Goal: Task Accomplishment & Management: Manage account settings

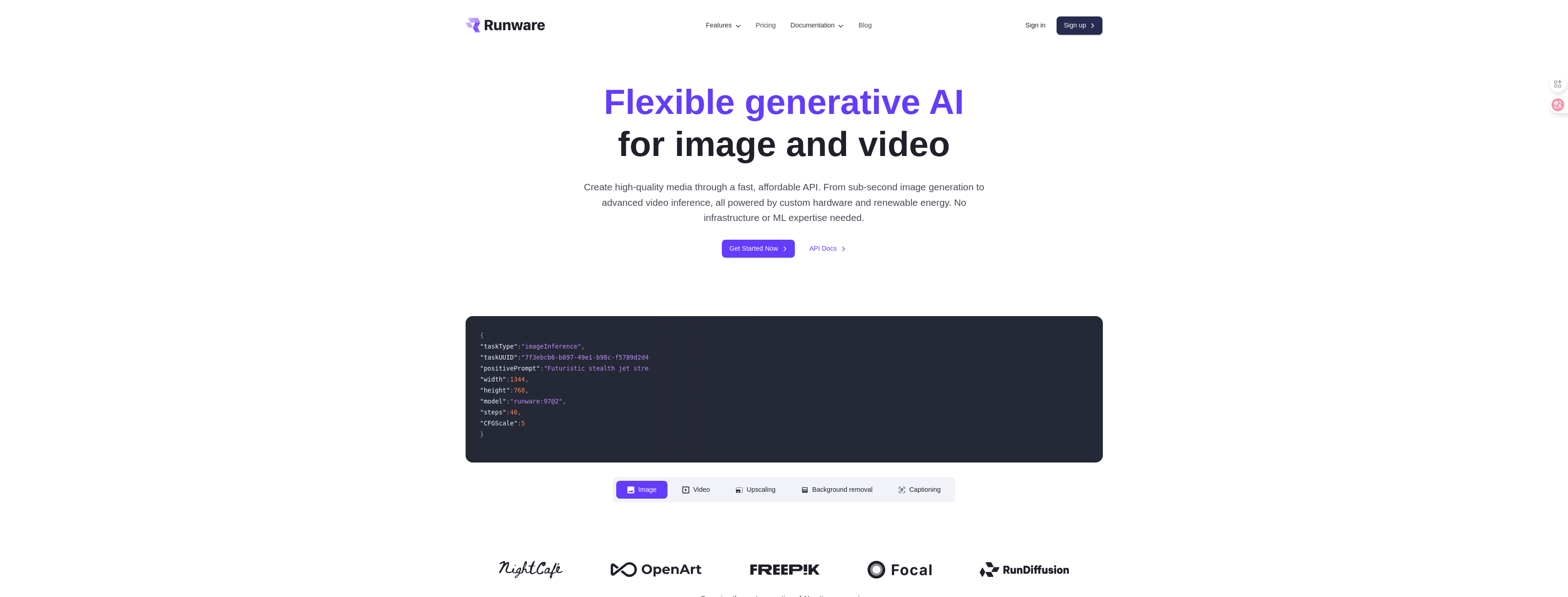
drag, startPoint x: 0, startPoint y: 0, endPoint x: 1066, endPoint y: 25, distance: 1066.3
click at [1066, 25] on link "Sign up" at bounding box center [1080, 25] width 46 height 18
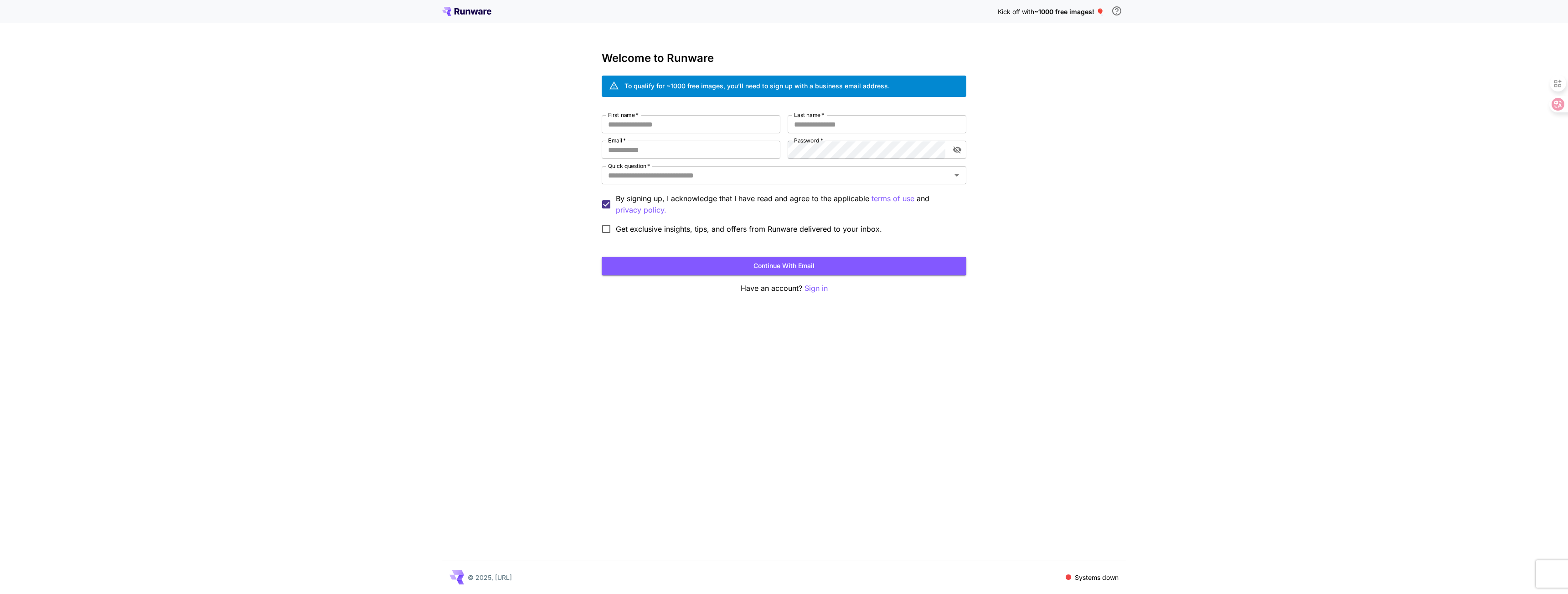
click at [496, 11] on div "Kick off with ~1000 free images! 🎈" at bounding box center [784, 11] width 683 height 19
click at [485, 11] on icon at bounding box center [467, 12] width 49 height 9
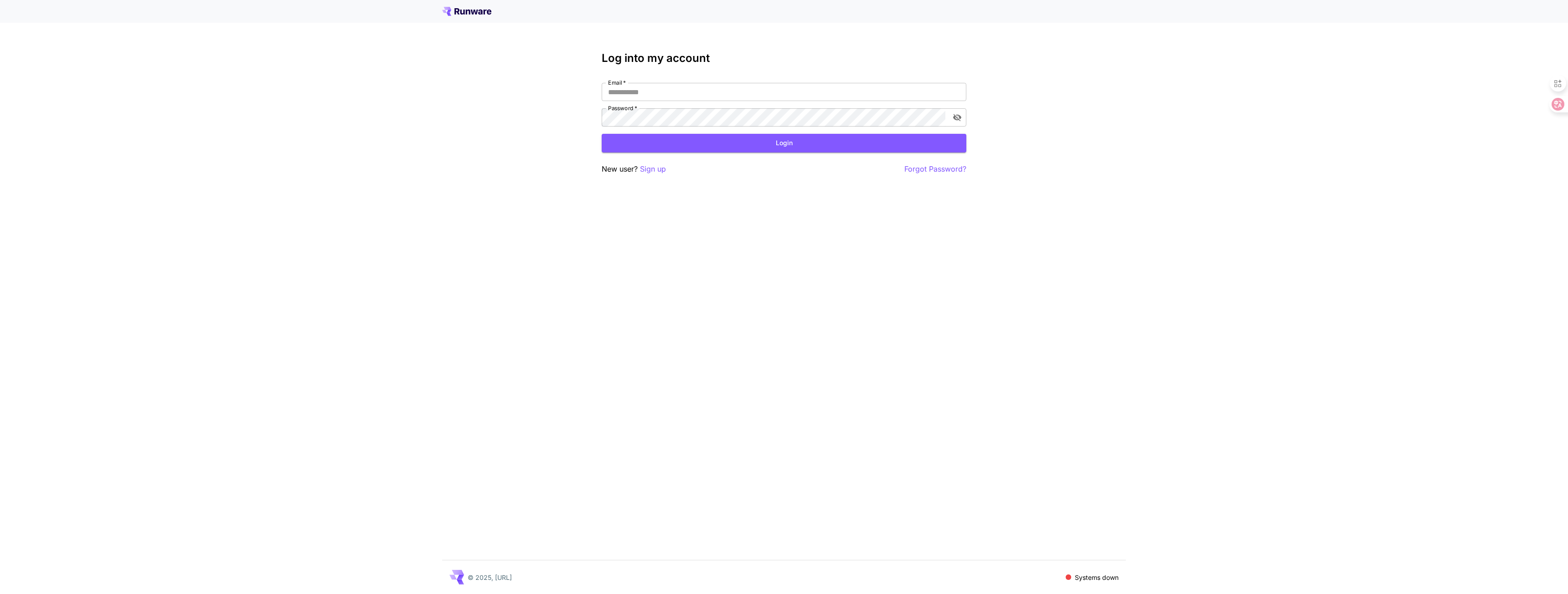
drag, startPoint x: 467, startPoint y: 20, endPoint x: 578, endPoint y: 39, distance: 112.6
click at [469, 20] on div at bounding box center [784, 12] width 1568 height 23
click at [654, 97] on input "Email   *" at bounding box center [783, 92] width 365 height 18
type input "**********"
click button "Login" at bounding box center [783, 143] width 365 height 18
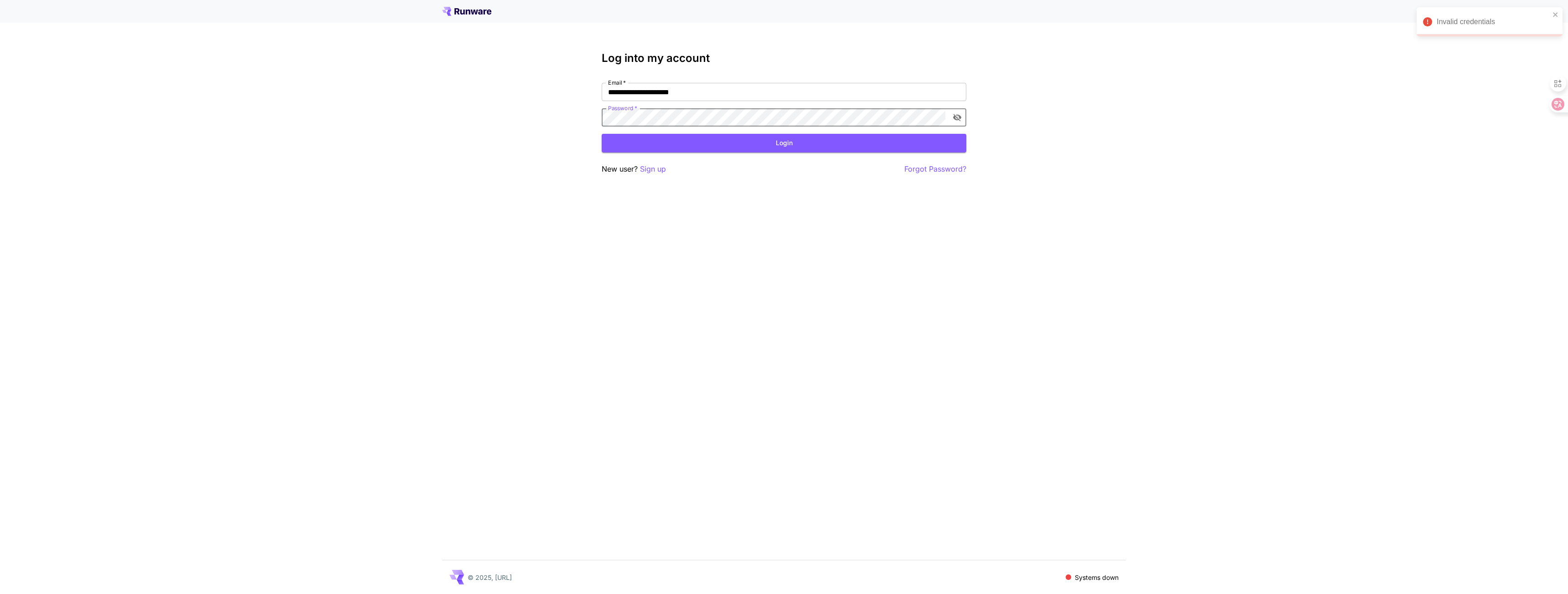
click button "Login" at bounding box center [783, 143] width 365 height 18
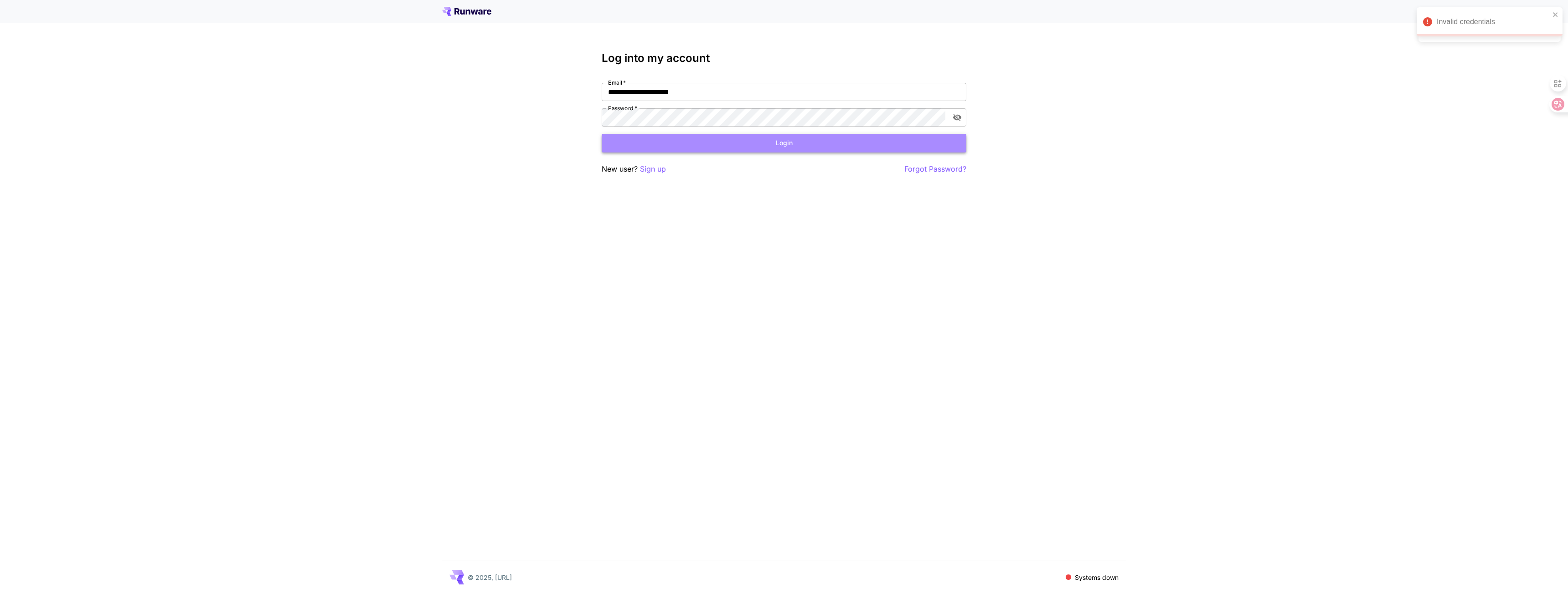
click at [698, 150] on button "Login" at bounding box center [783, 143] width 365 height 18
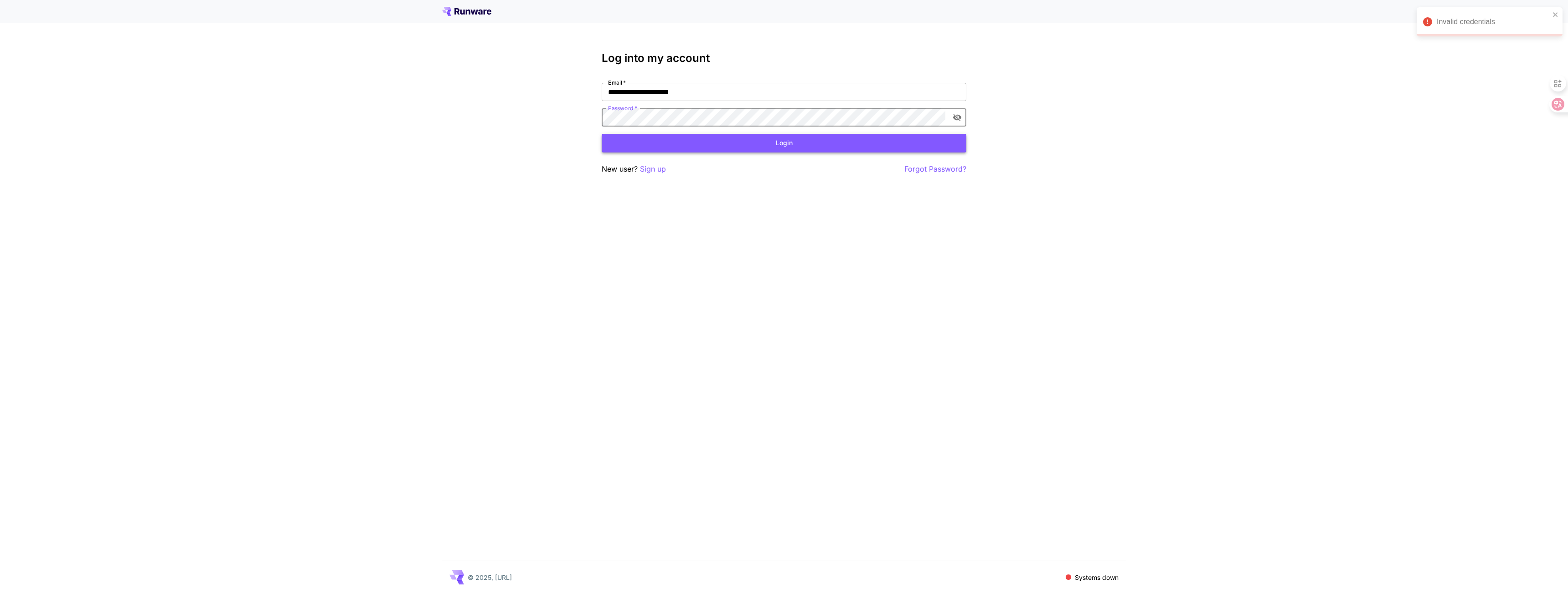
click at [779, 142] on button "Login" at bounding box center [783, 143] width 365 height 18
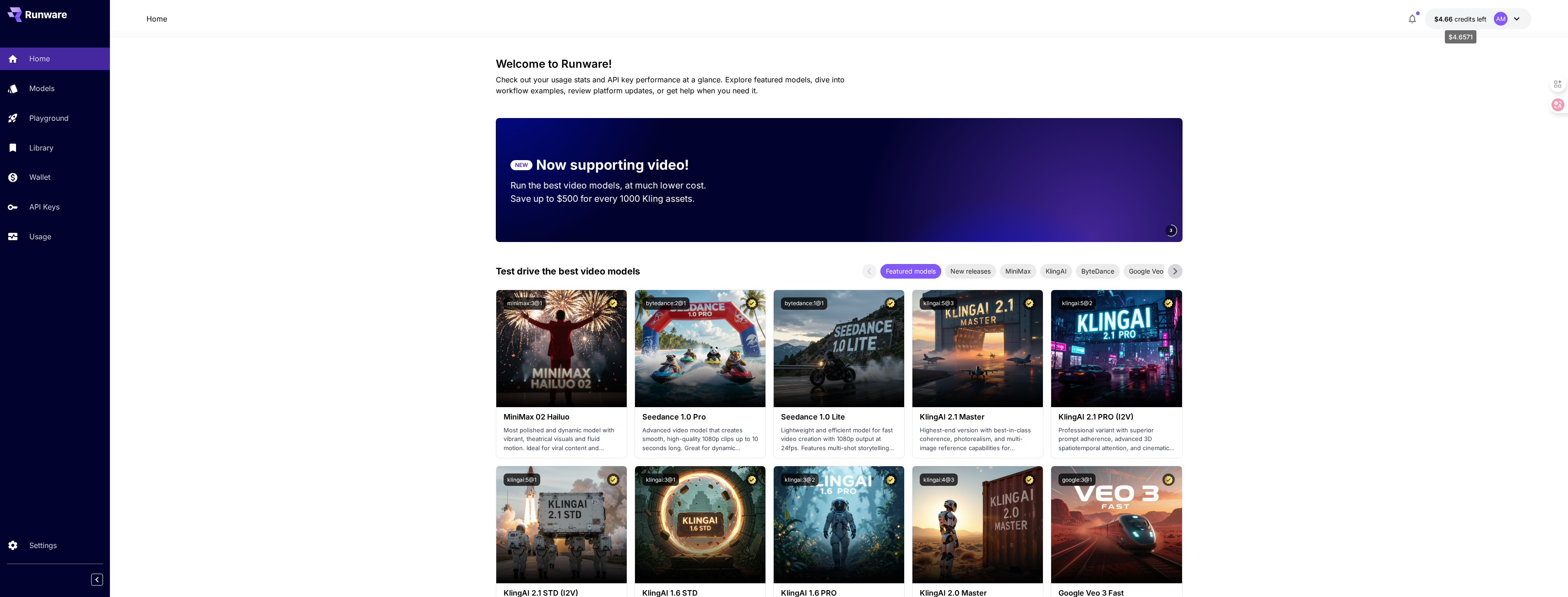
click at [1454, 18] on span "$4.66" at bounding box center [1444, 19] width 20 height 8
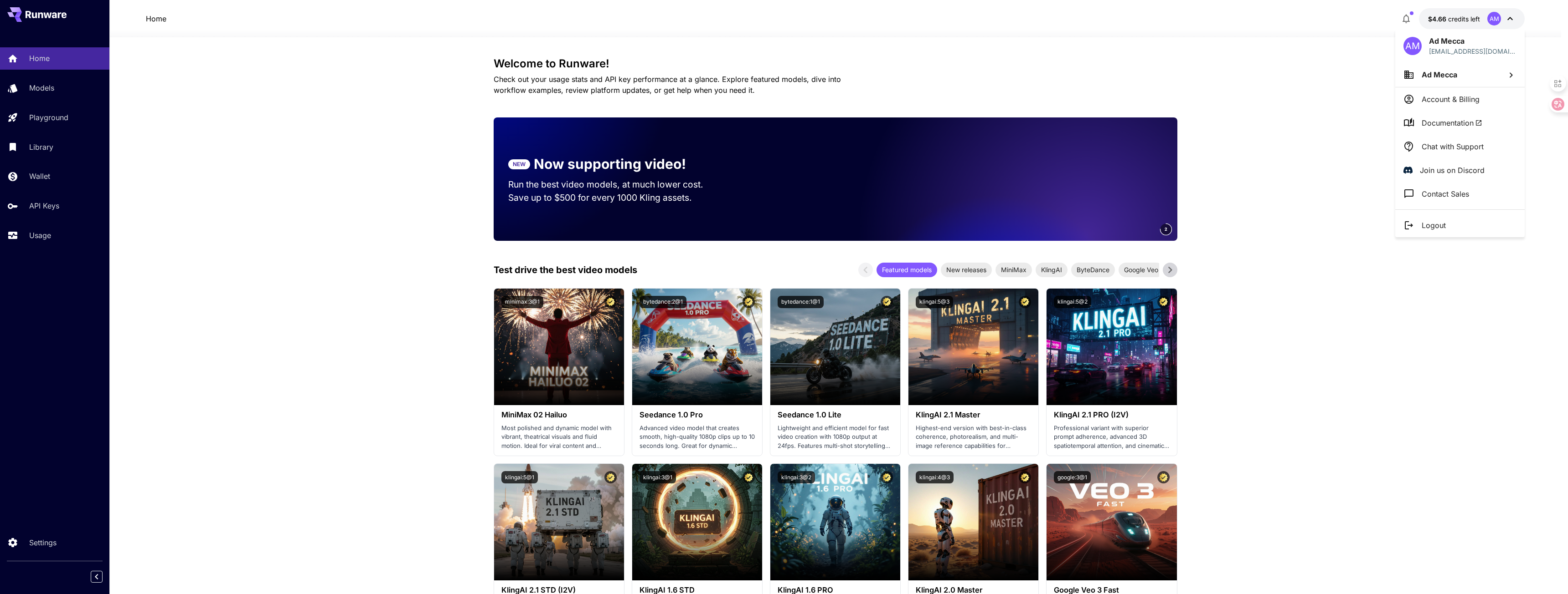
click at [1447, 18] on div at bounding box center [784, 297] width 1568 height 594
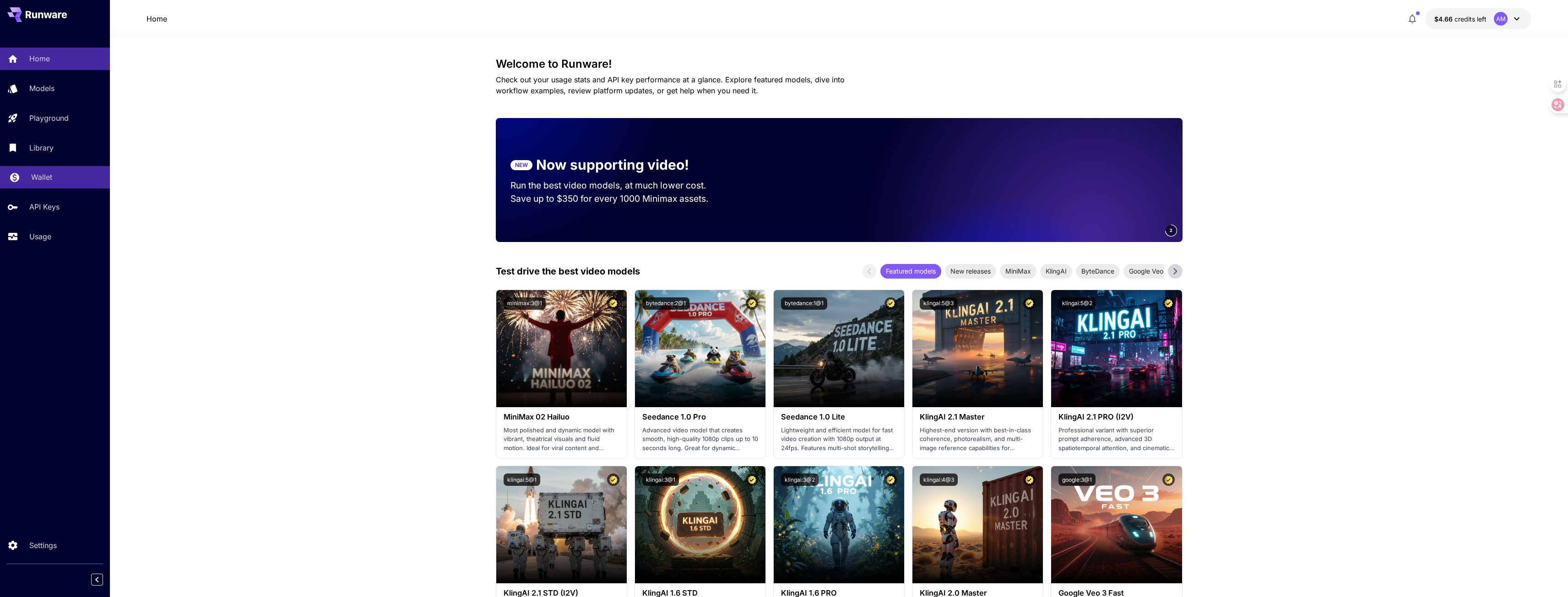
click at [76, 175] on div "Wallet" at bounding box center [66, 177] width 72 height 11
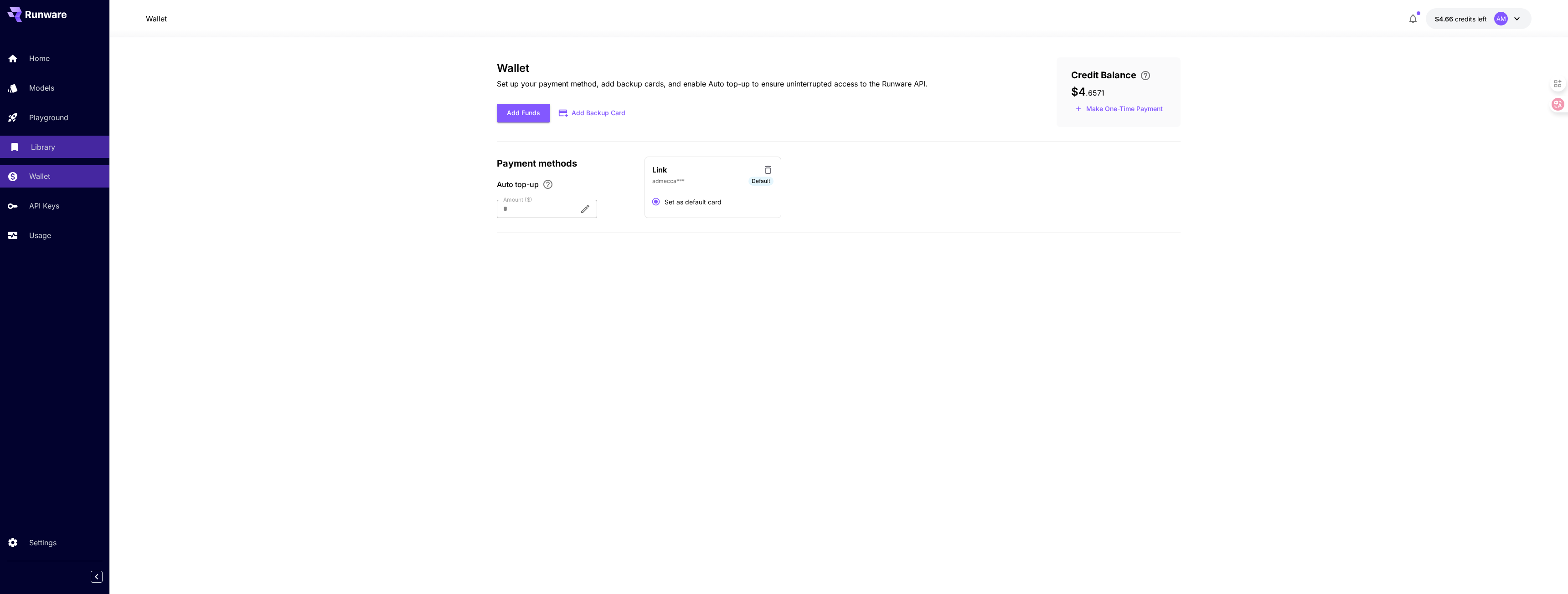
click at [80, 147] on div "Library" at bounding box center [66, 147] width 71 height 11
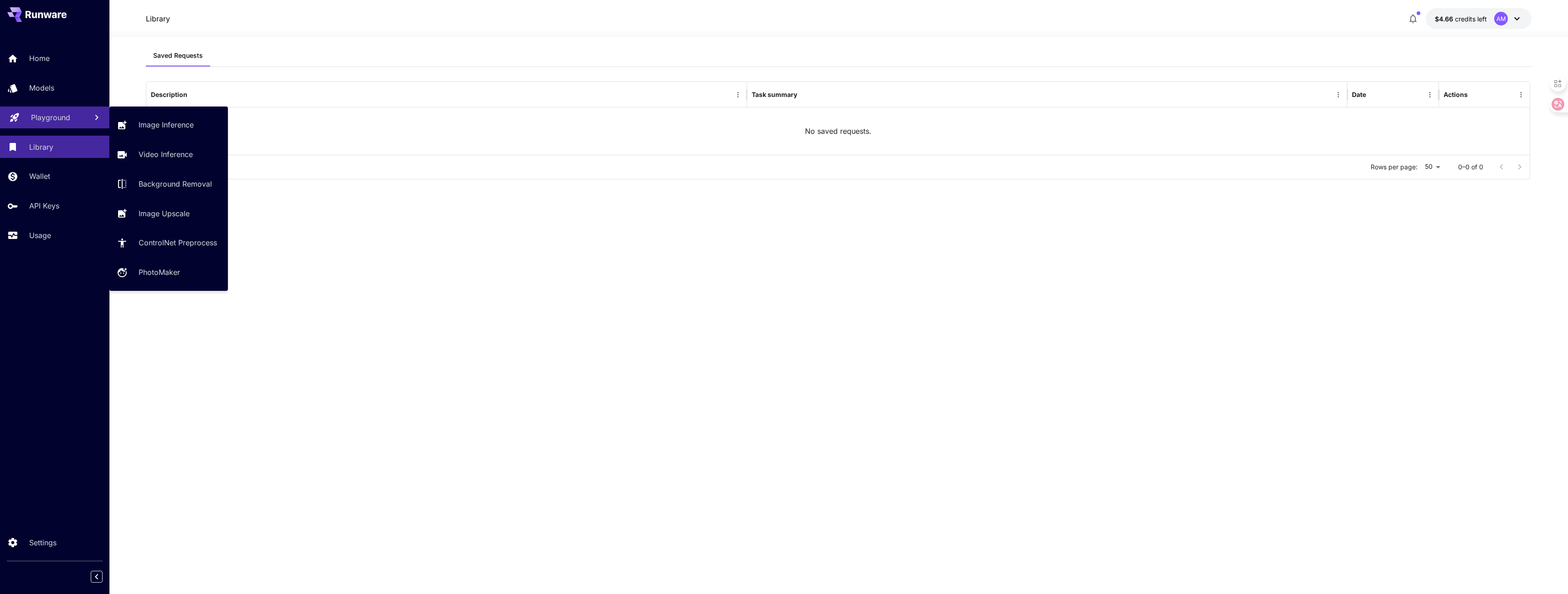
click at [77, 118] on div "Playground" at bounding box center [55, 117] width 49 height 11
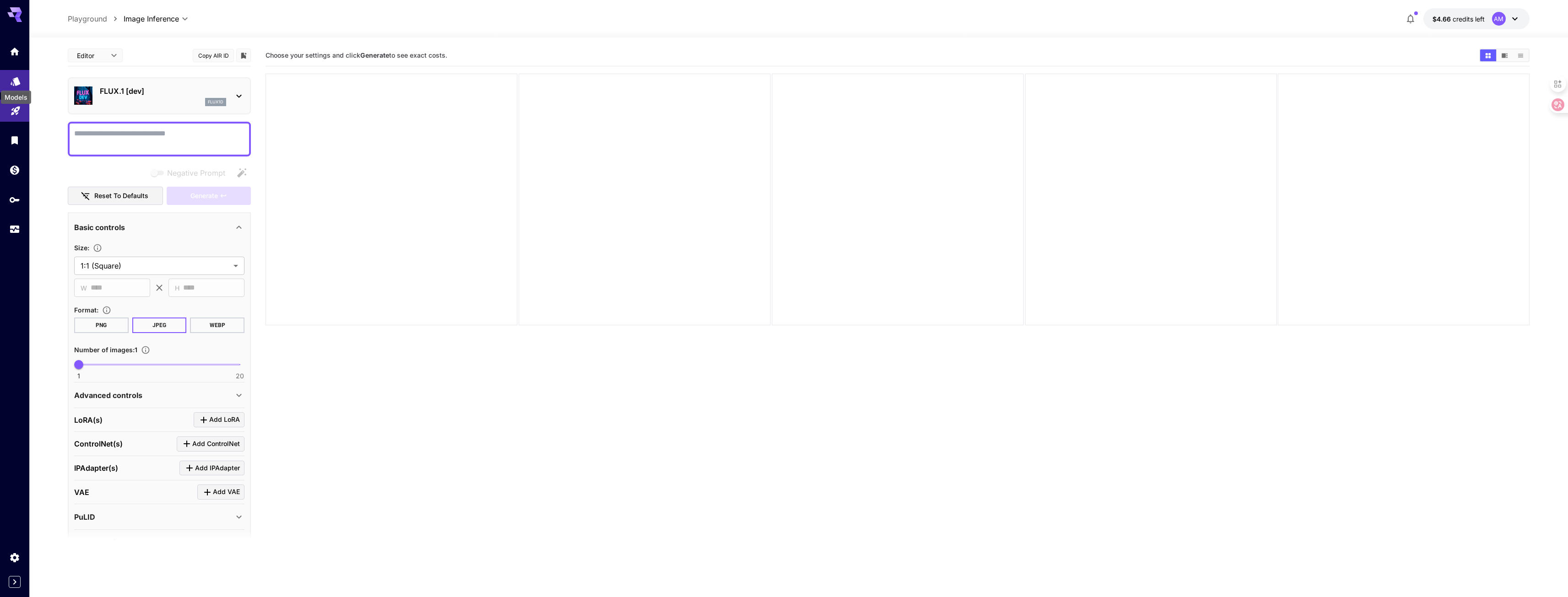
click at [18, 82] on icon "Models" at bounding box center [15, 78] width 9 height 8
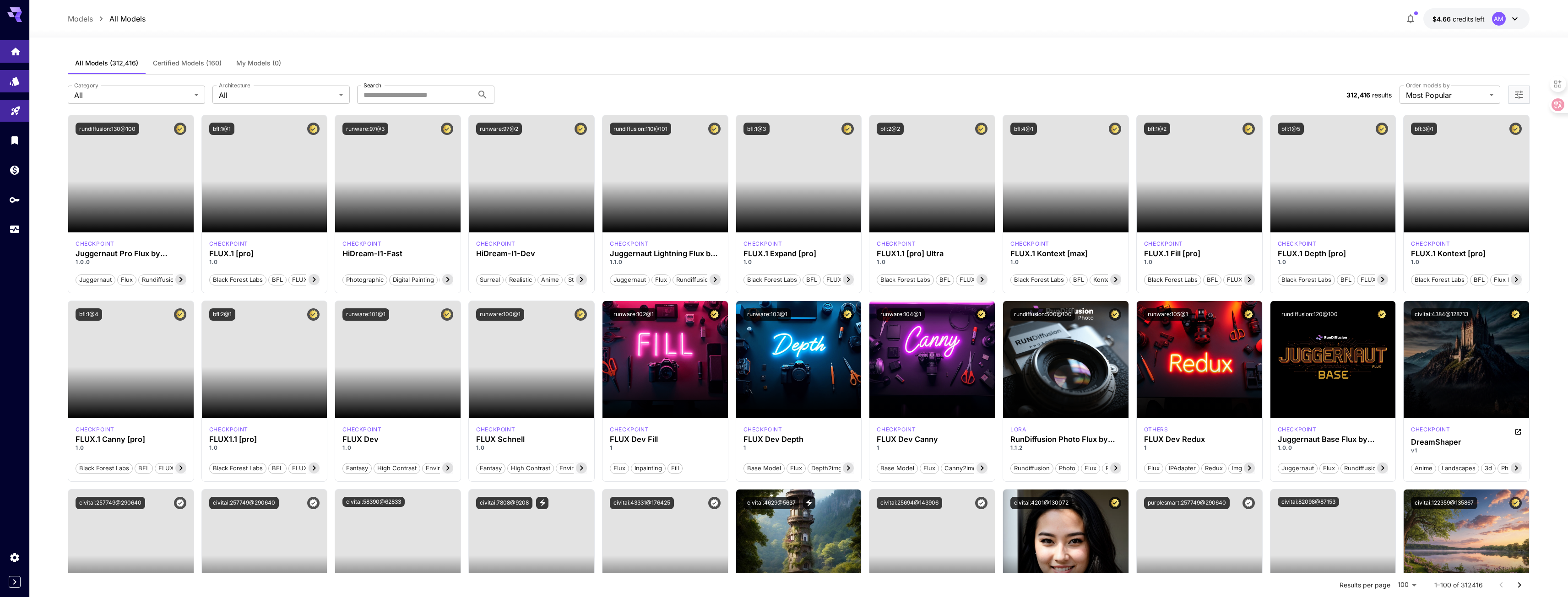
click at [23, 51] on link at bounding box center [15, 51] width 29 height 22
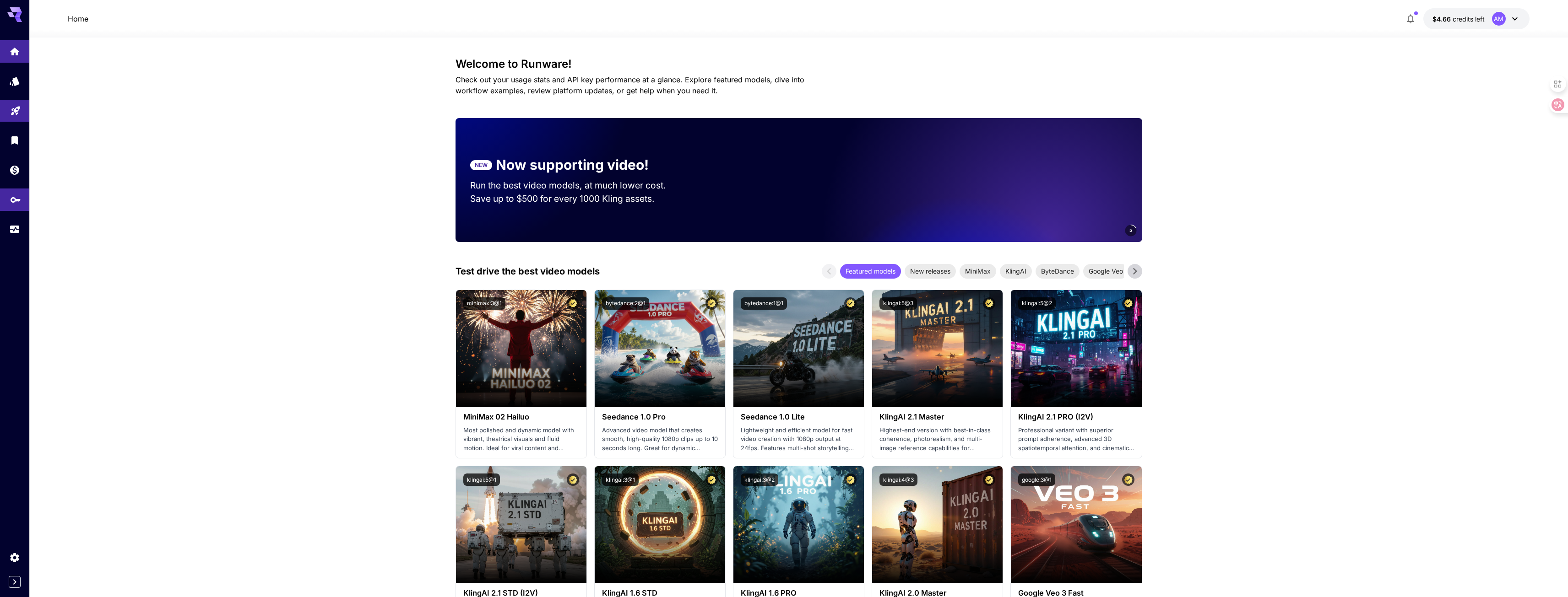
click at [15, 205] on link at bounding box center [15, 200] width 29 height 22
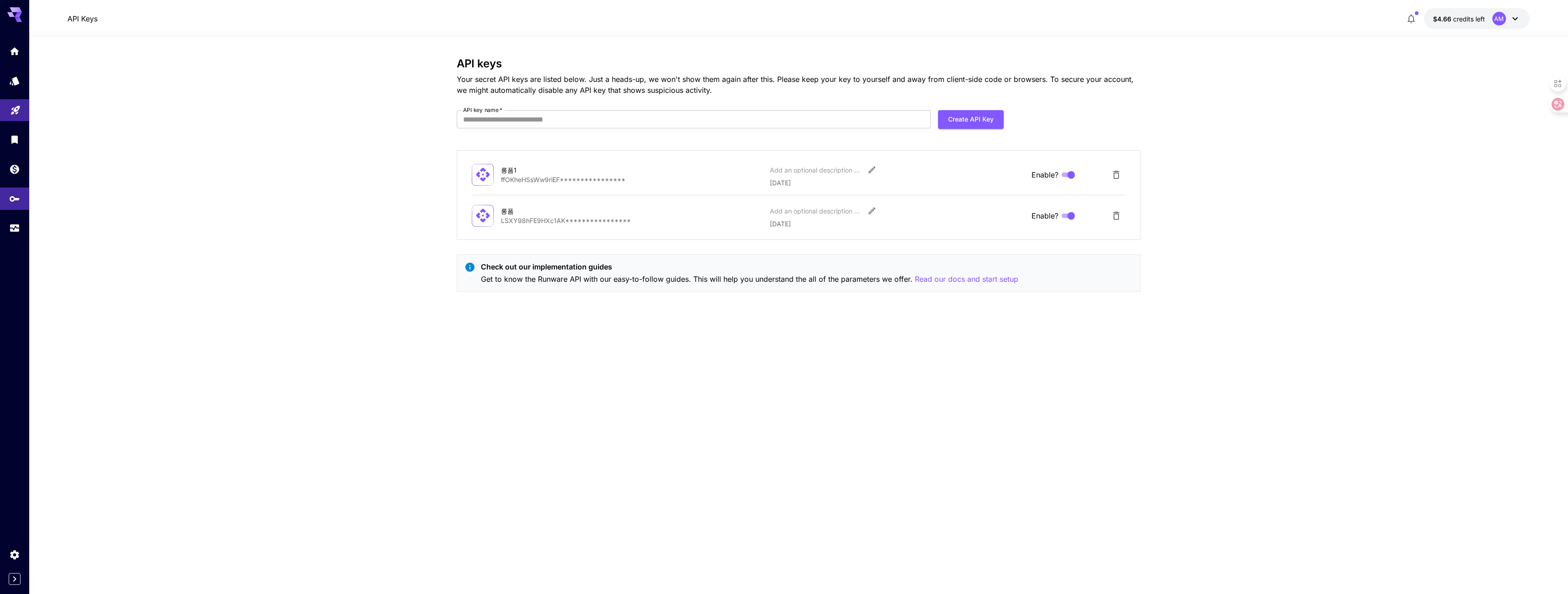
click at [18, 247] on div at bounding box center [15, 297] width 29 height 594
click at [17, 256] on div at bounding box center [15, 297] width 29 height 594
click at [15, 227] on icon "Usage" at bounding box center [15, 227] width 9 height 5
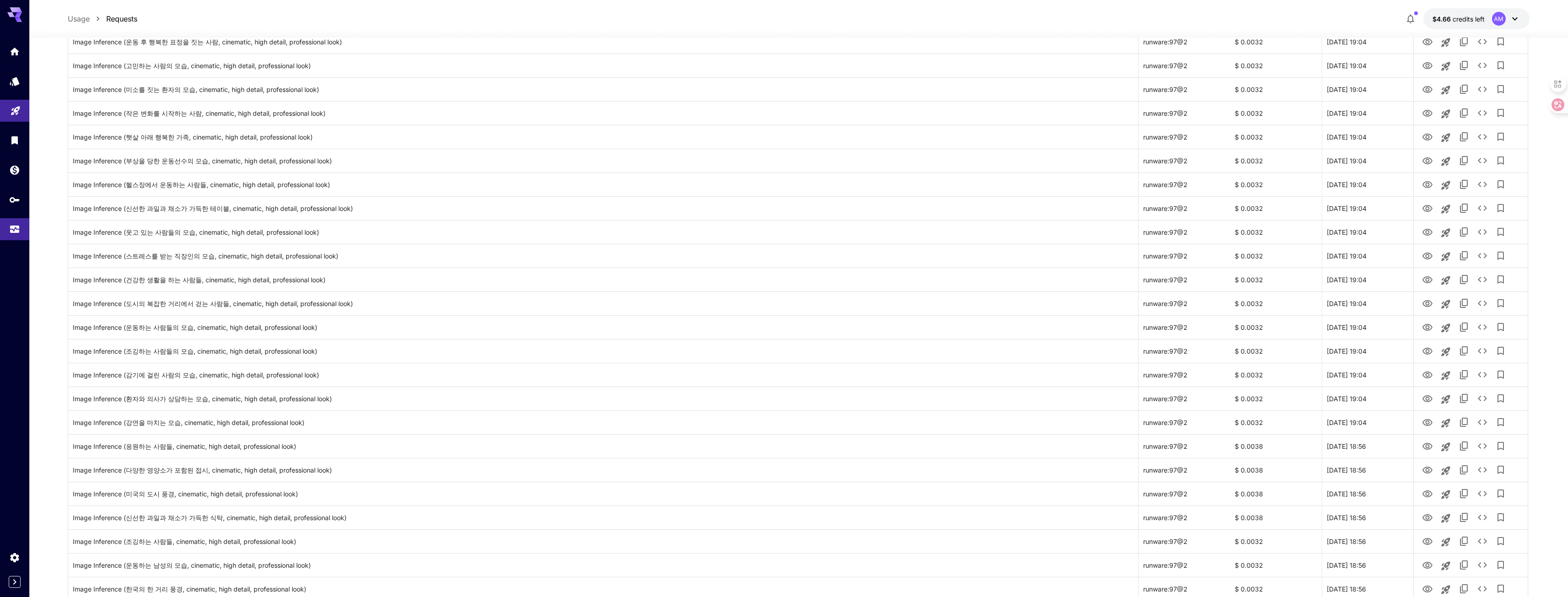
scroll to position [595, 0]
drag, startPoint x: 1239, startPoint y: 190, endPoint x: 1267, endPoint y: 190, distance: 28.0
click at [1267, 190] on div "$ 0.0032" at bounding box center [1276, 191] width 92 height 24
copy div "0.0032"
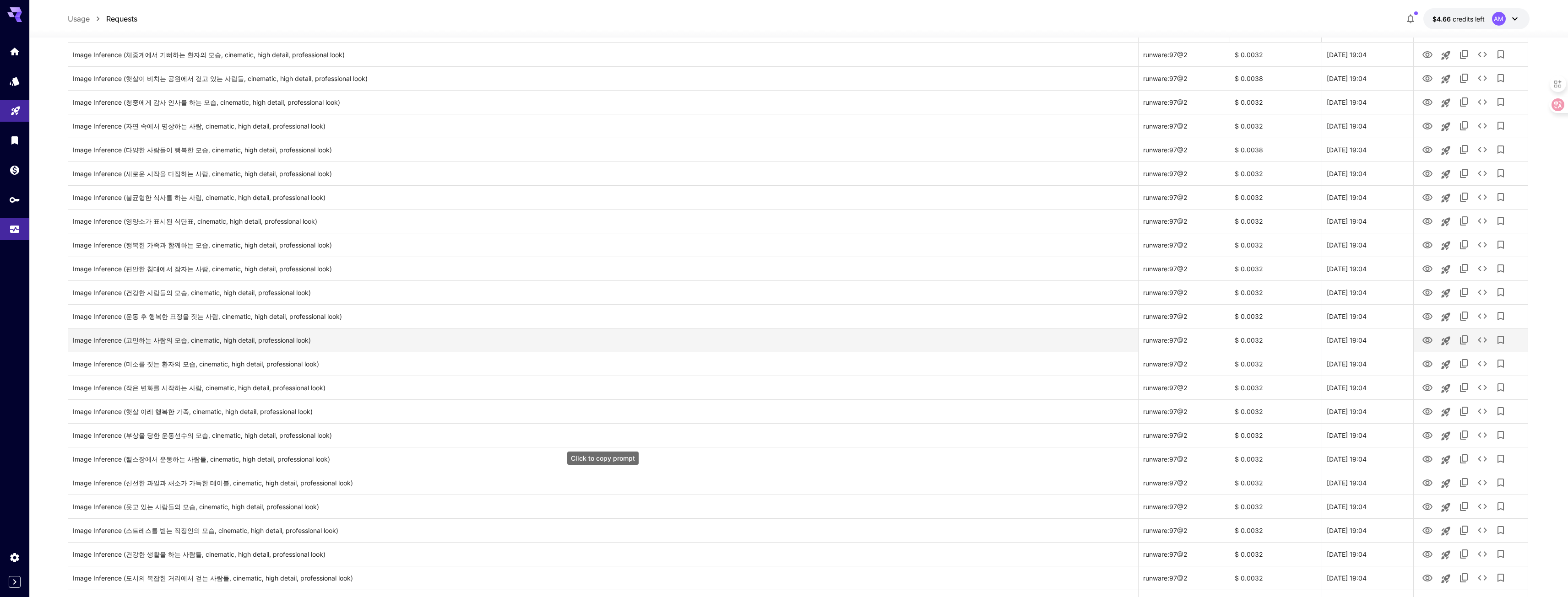
scroll to position [0, 0]
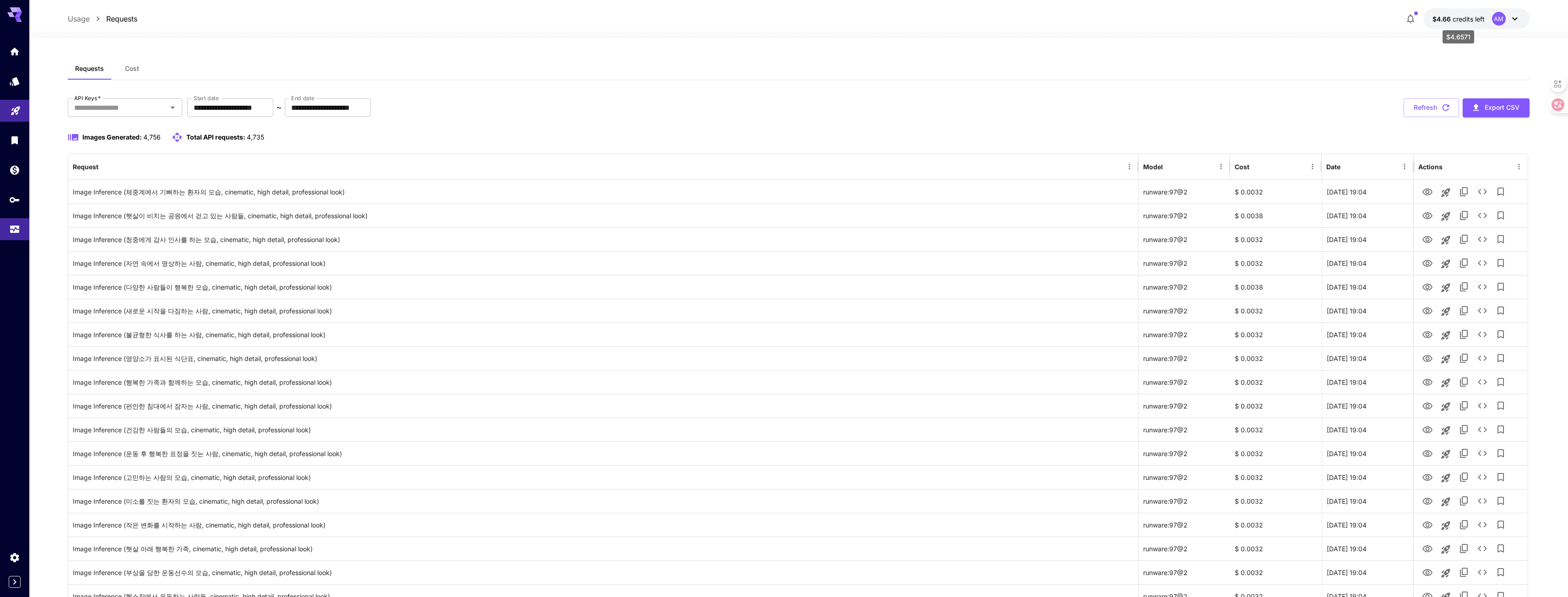
click at [1461, 18] on span "credits left" at bounding box center [1469, 19] width 32 height 8
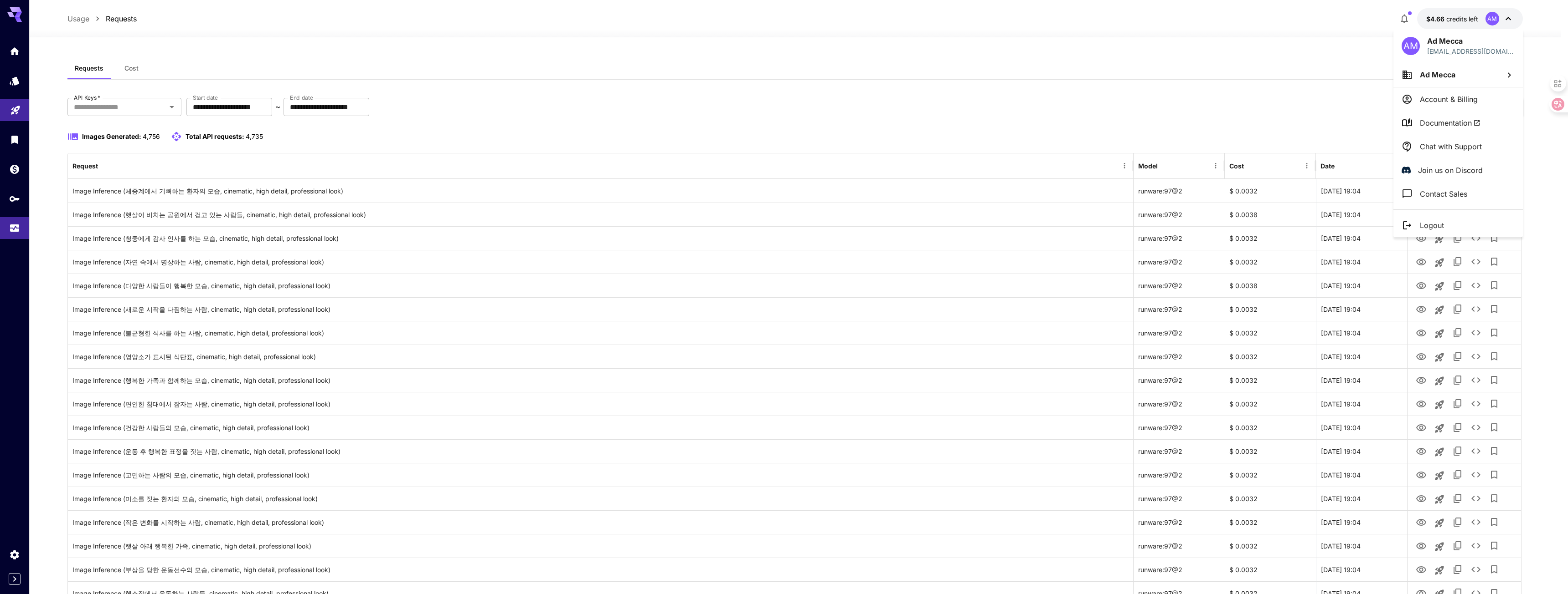
click at [1454, 18] on div at bounding box center [784, 297] width 1568 height 594
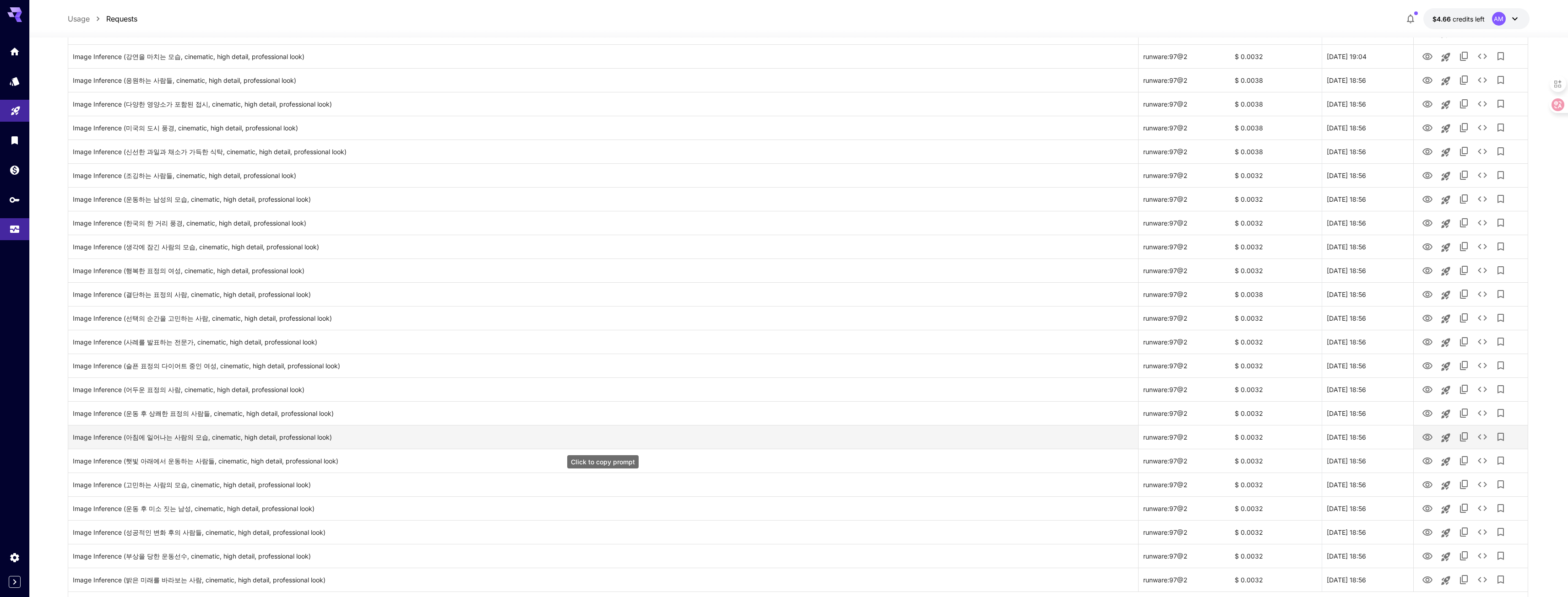
scroll to position [825, 0]
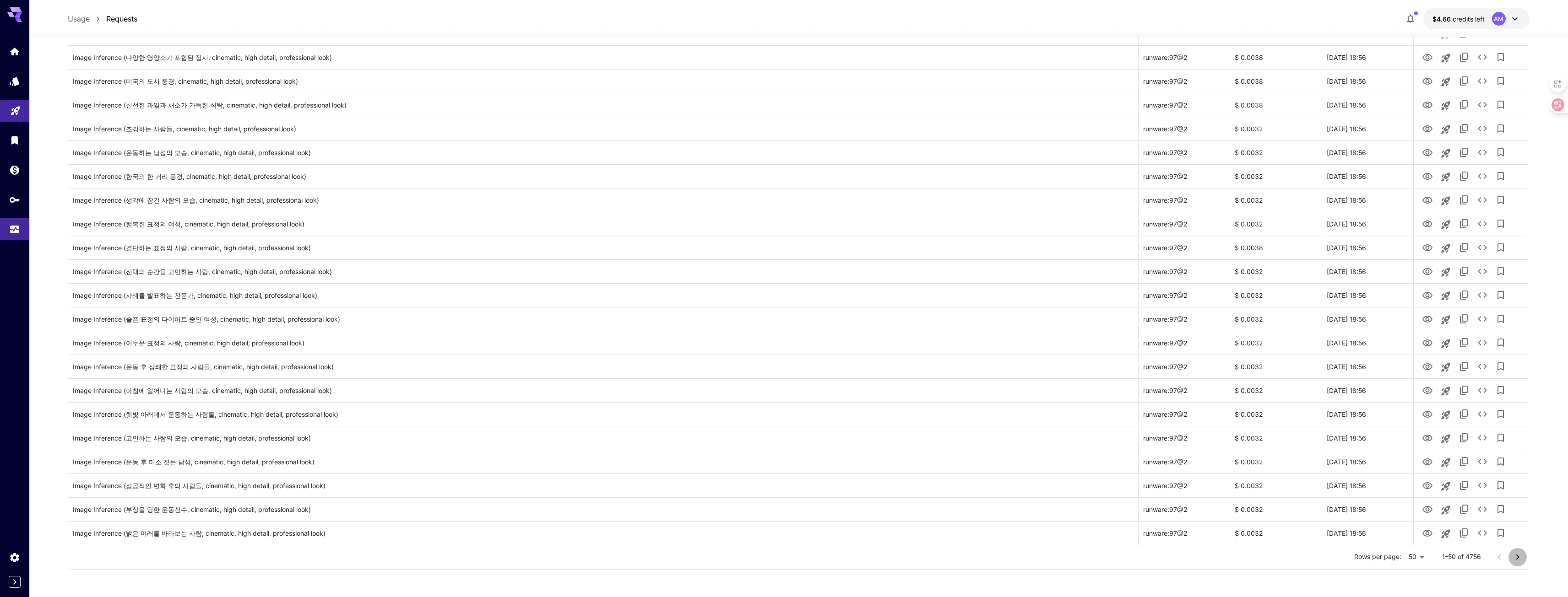
click at [1516, 559] on icon "Go to next page" at bounding box center [1517, 557] width 3 height 5
click at [1500, 557] on icon "Go to previous page" at bounding box center [1499, 558] width 11 height 11
drag, startPoint x: 1480, startPoint y: 558, endPoint x: 1467, endPoint y: 555, distance: 13.3
click at [1467, 555] on p "1–50 of 4756" at bounding box center [1461, 557] width 39 height 9
copy p "4756"
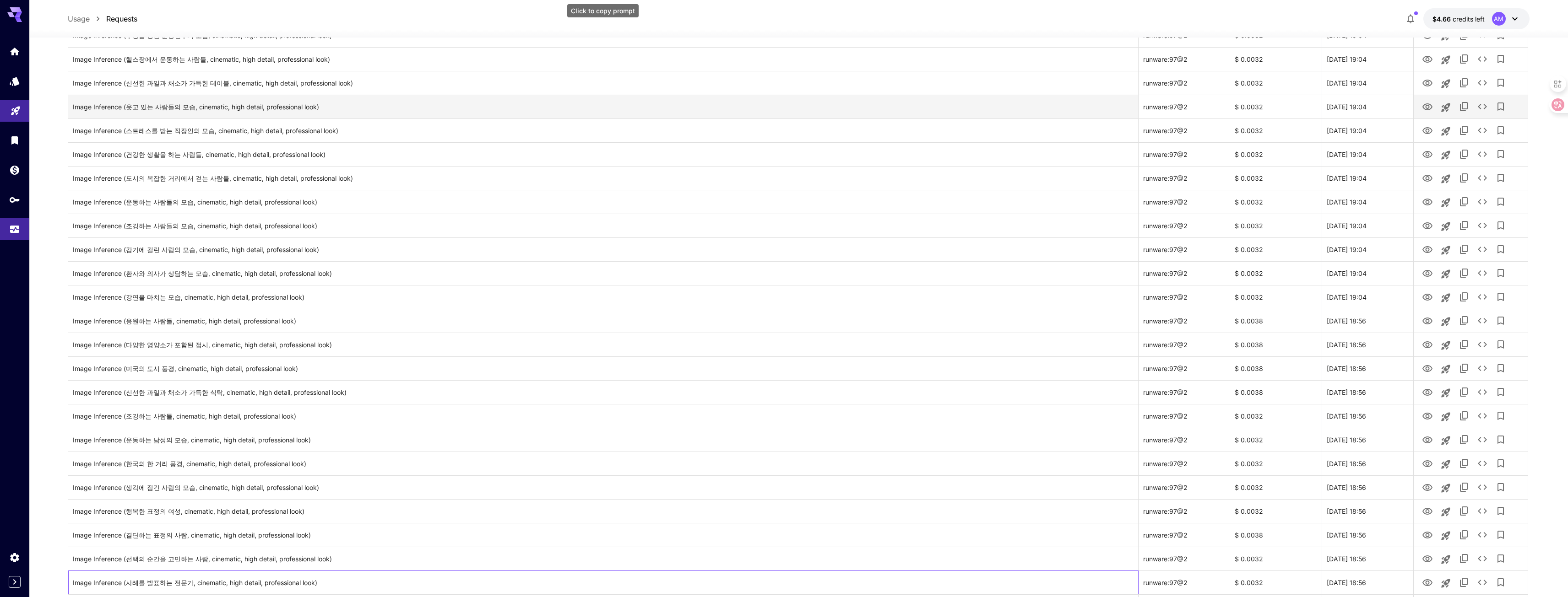
scroll to position [0, 0]
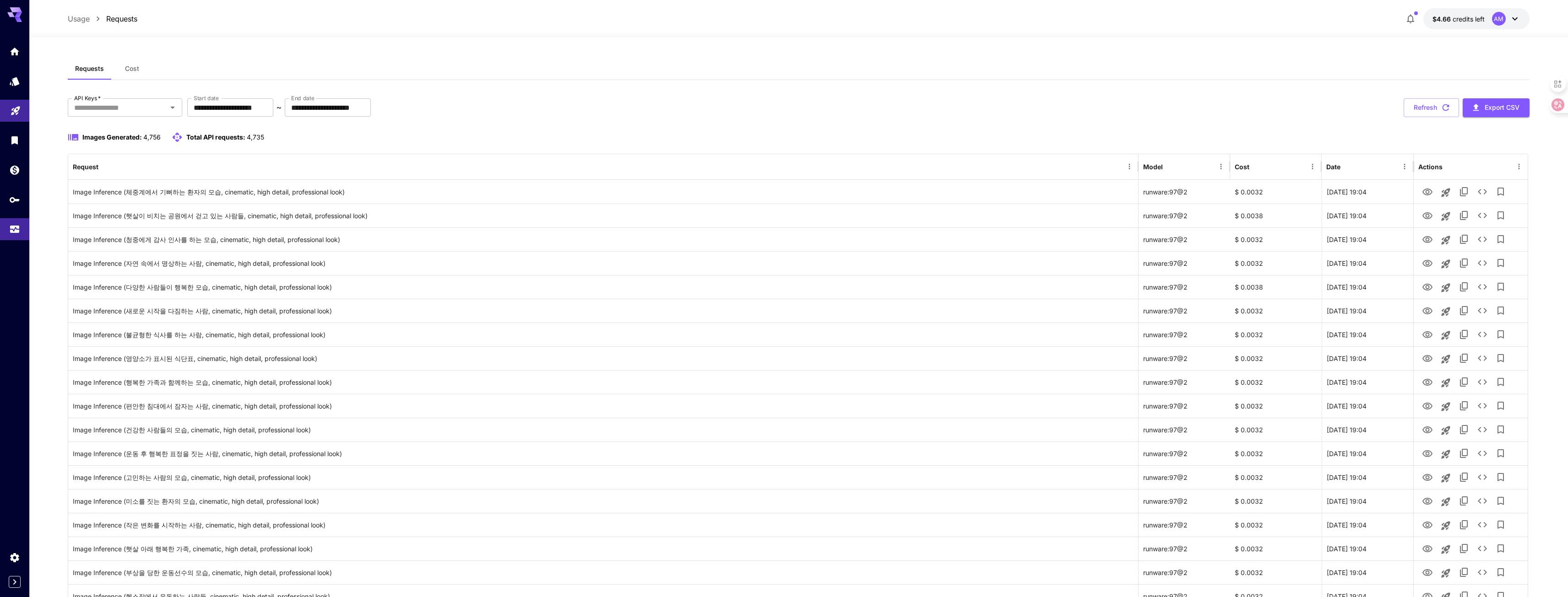
drag, startPoint x: 1057, startPoint y: 302, endPoint x: 1101, endPoint y: 177, distance: 132.5
